Goal: Task Accomplishment & Management: Use online tool/utility

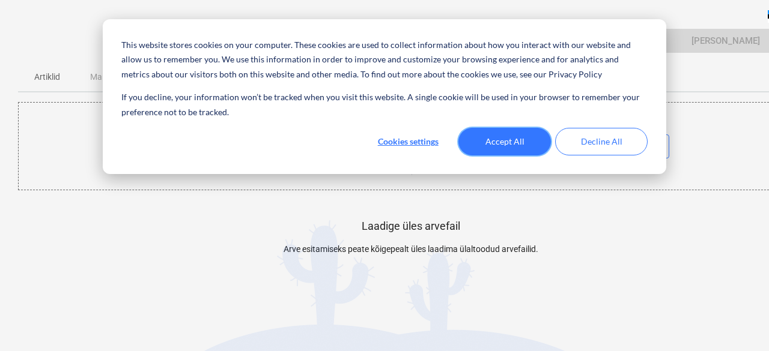
click at [485, 151] on button "Accept All" at bounding box center [504, 142] width 93 height 28
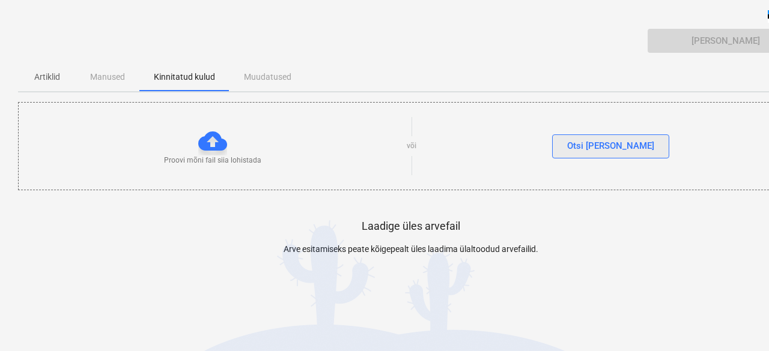
click at [604, 146] on div "Otsi faile" at bounding box center [610, 146] width 87 height 16
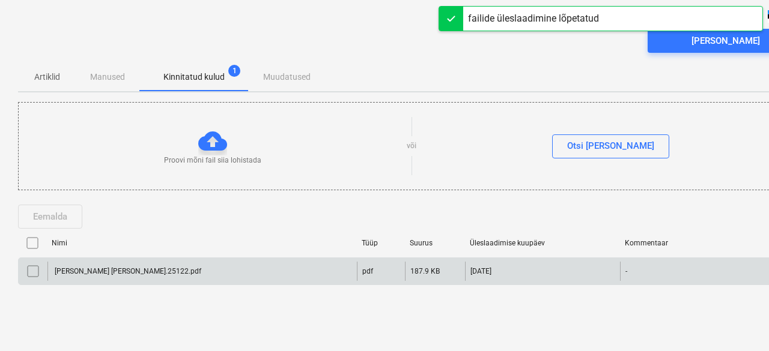
click at [128, 271] on div "[PERSON_NAME] [PERSON_NAME].25122.pdf" at bounding box center [127, 271] width 148 height 8
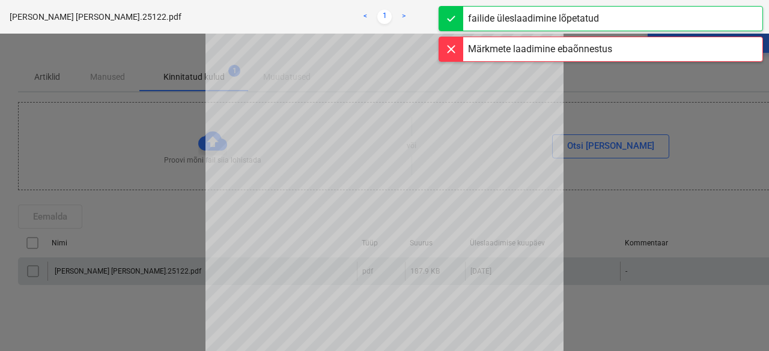
click at [449, 49] on div at bounding box center [451, 49] width 24 height 24
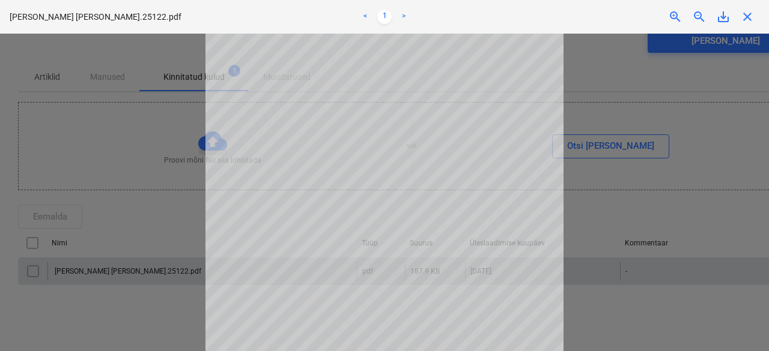
click at [753, 15] on span "close" at bounding box center [747, 17] width 14 height 14
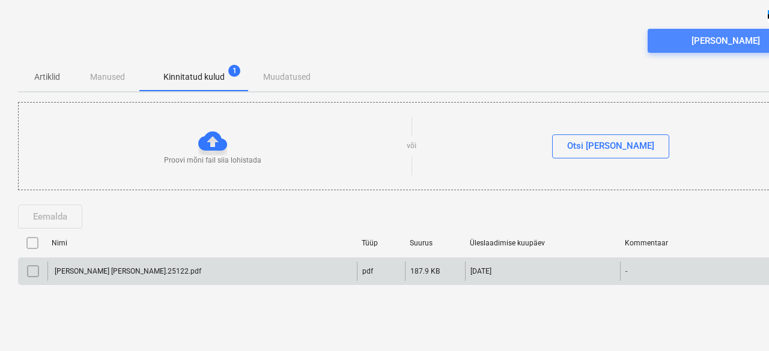
click at [729, 47] on div "Saada arve" at bounding box center [725, 41] width 68 height 16
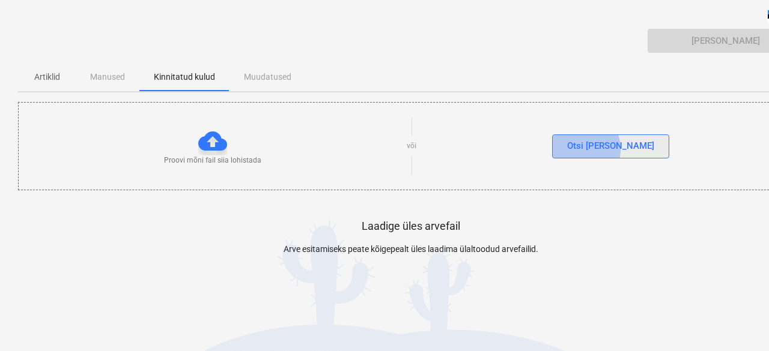
click at [598, 149] on div "Otsi faile" at bounding box center [610, 146] width 87 height 16
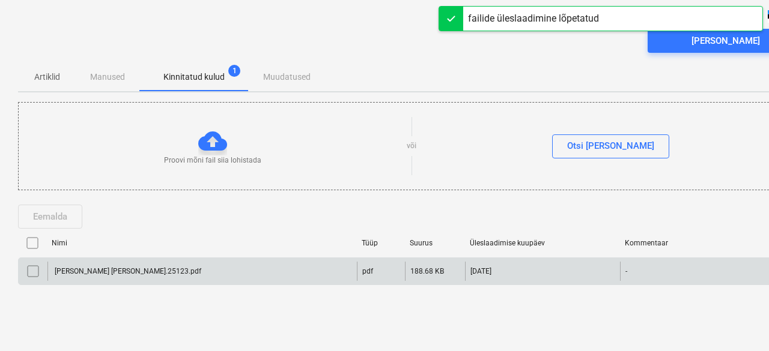
click at [114, 271] on div "VK Teed arve nr.25123.pdf" at bounding box center [127, 271] width 148 height 8
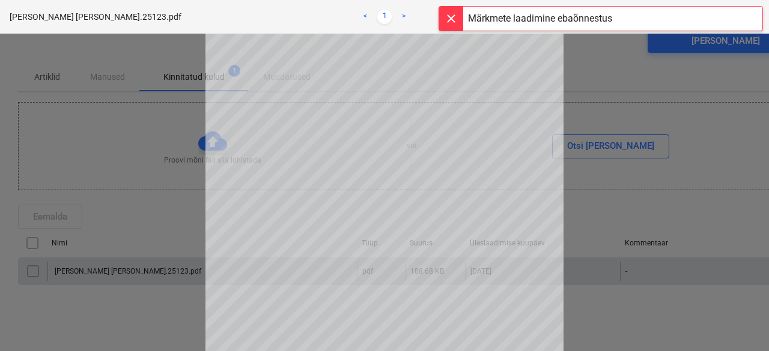
click at [452, 26] on div at bounding box center [451, 19] width 24 height 24
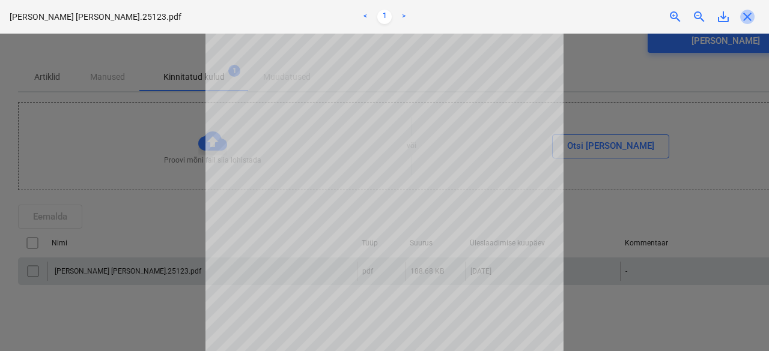
click at [744, 20] on span "close" at bounding box center [747, 17] width 14 height 14
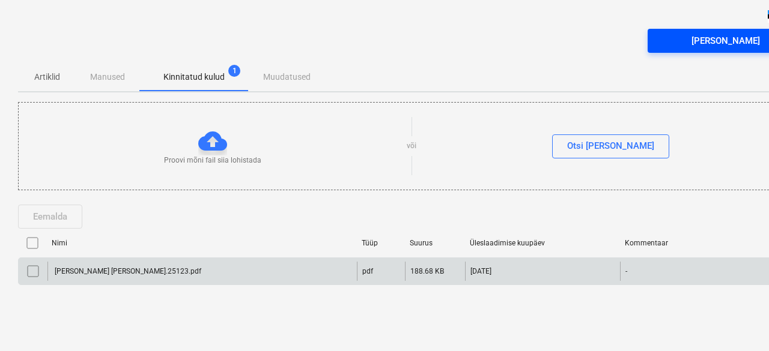
click at [720, 40] on div "Saada arve" at bounding box center [725, 41] width 68 height 16
